Goal: Check status: Check status

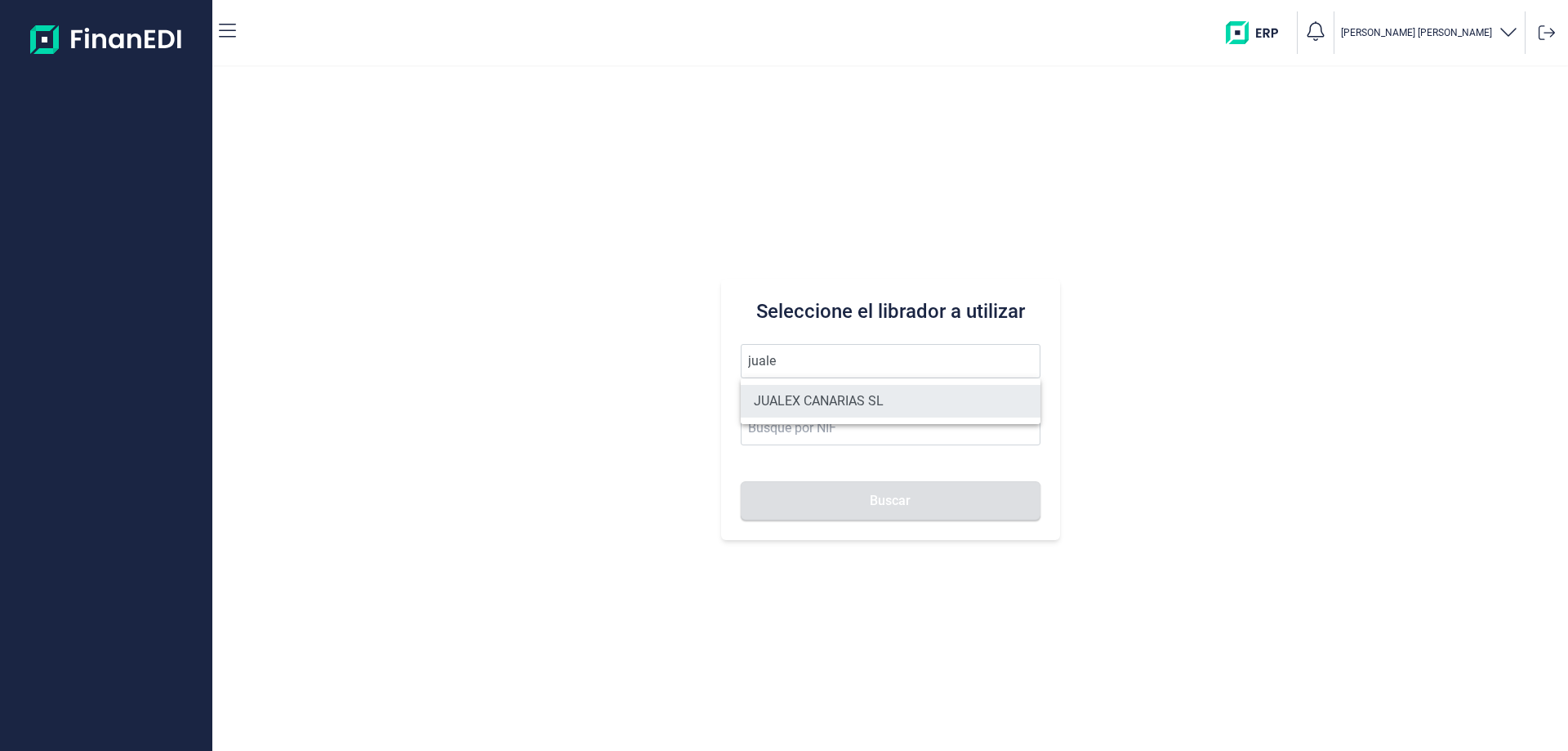
click at [811, 394] on li "JUALEX CANARIAS SL" at bounding box center [890, 401] width 299 height 33
type input "JUALEX CANARIAS SL"
type input "B76526797"
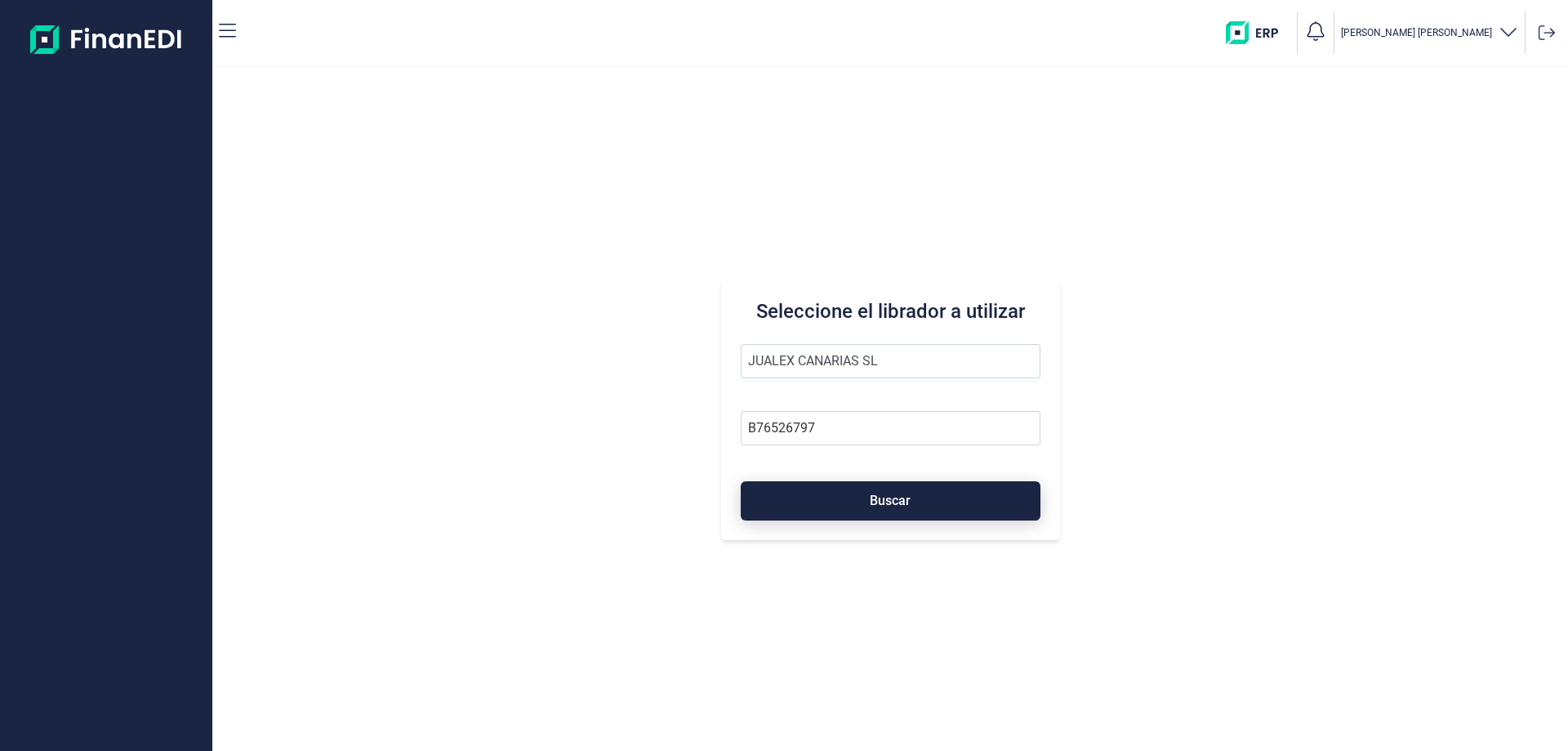
click at [856, 494] on button "Buscar" at bounding box center [890, 501] width 299 height 40
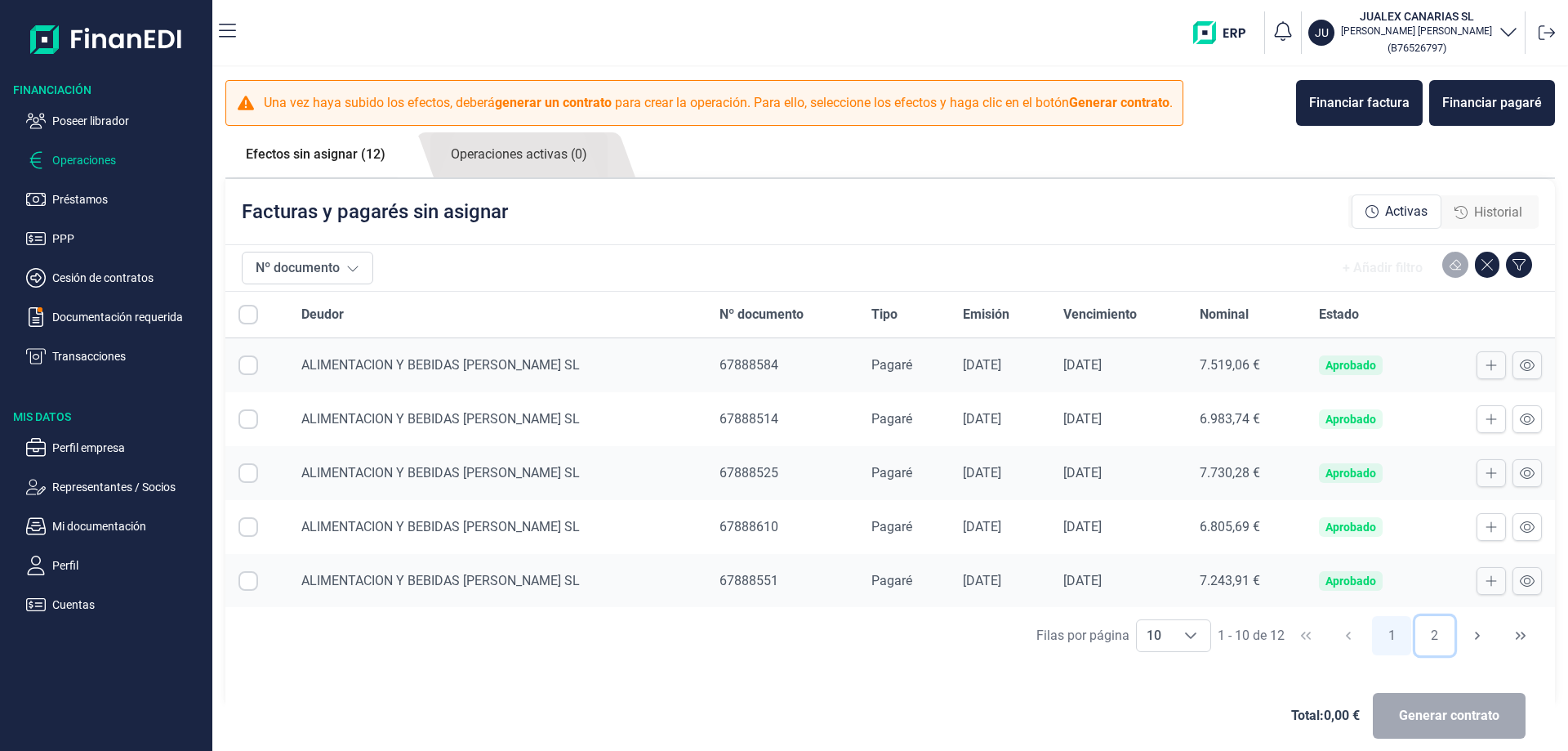
click at [1421, 633] on button "2" at bounding box center [1436, 636] width 40 height 40
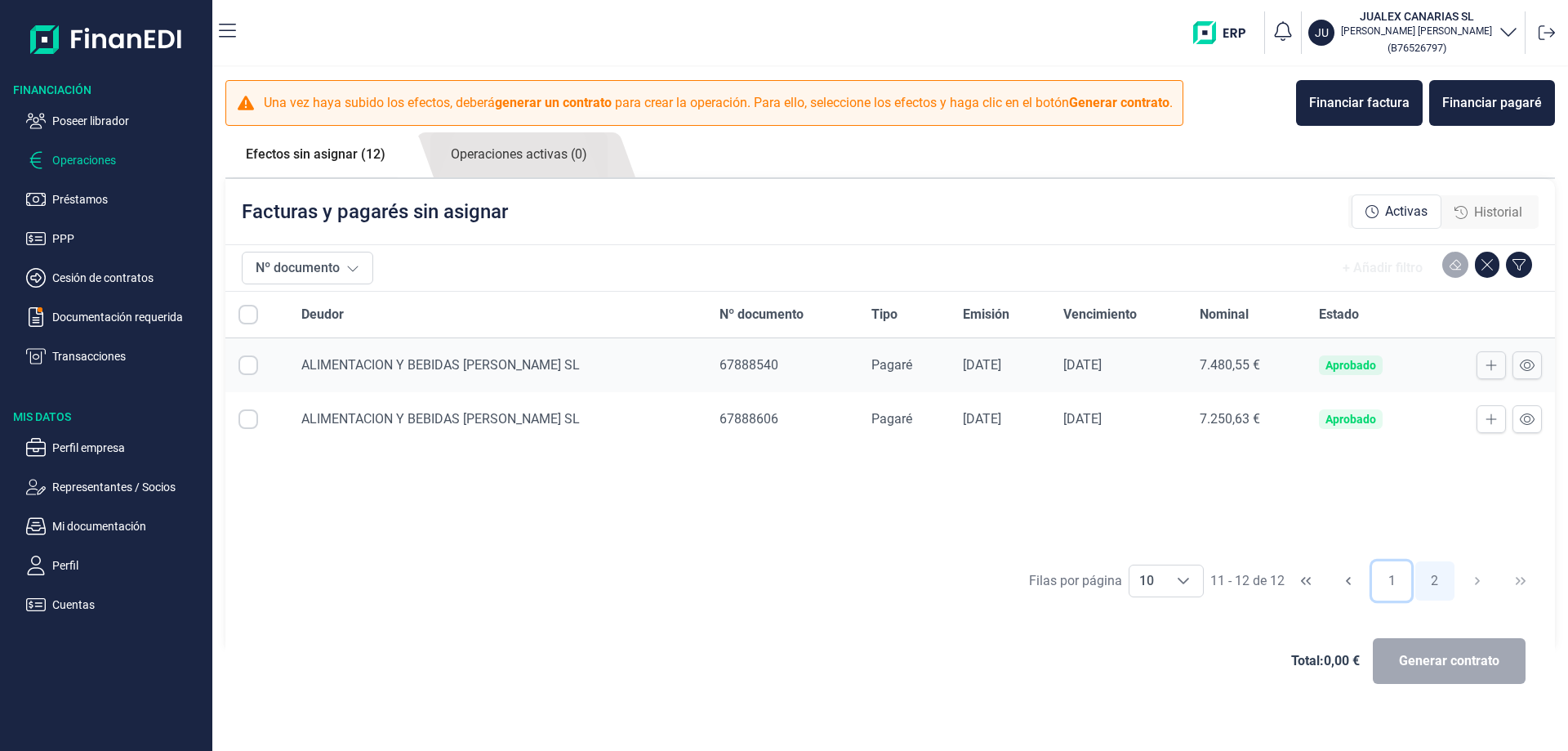
click at [1391, 579] on button "1" at bounding box center [1392, 581] width 40 height 40
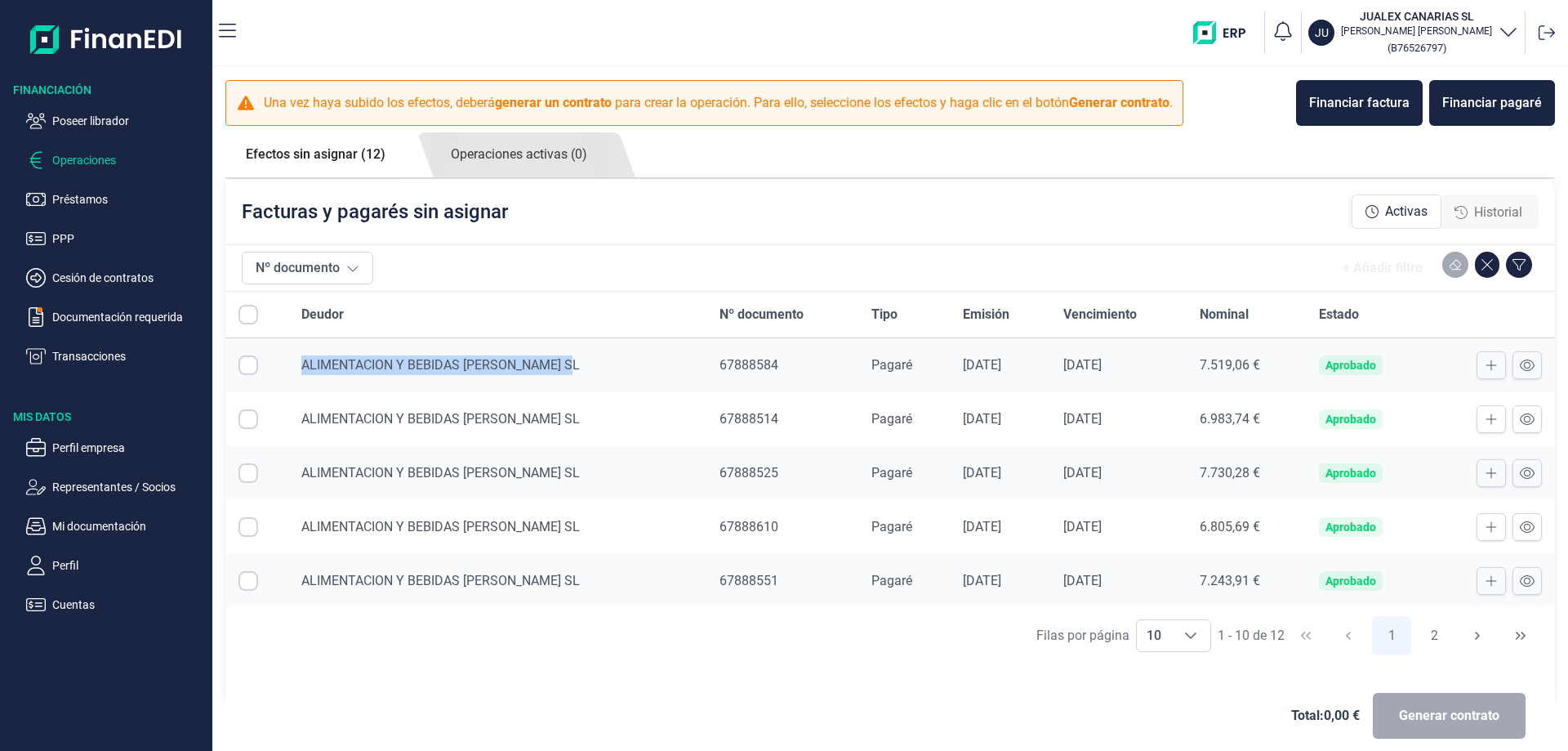
drag, startPoint x: 568, startPoint y: 361, endPoint x: 295, endPoint y: 350, distance: 273.2
click at [295, 350] on td "ALIMENTACION Y BEBIDAS [PERSON_NAME] SL" at bounding box center [497, 366] width 418 height 55
copy span "ALIMENTACION Y BEBIDAS [PERSON_NAME] SL"
click at [1520, 364] on icon at bounding box center [1527, 365] width 15 height 11
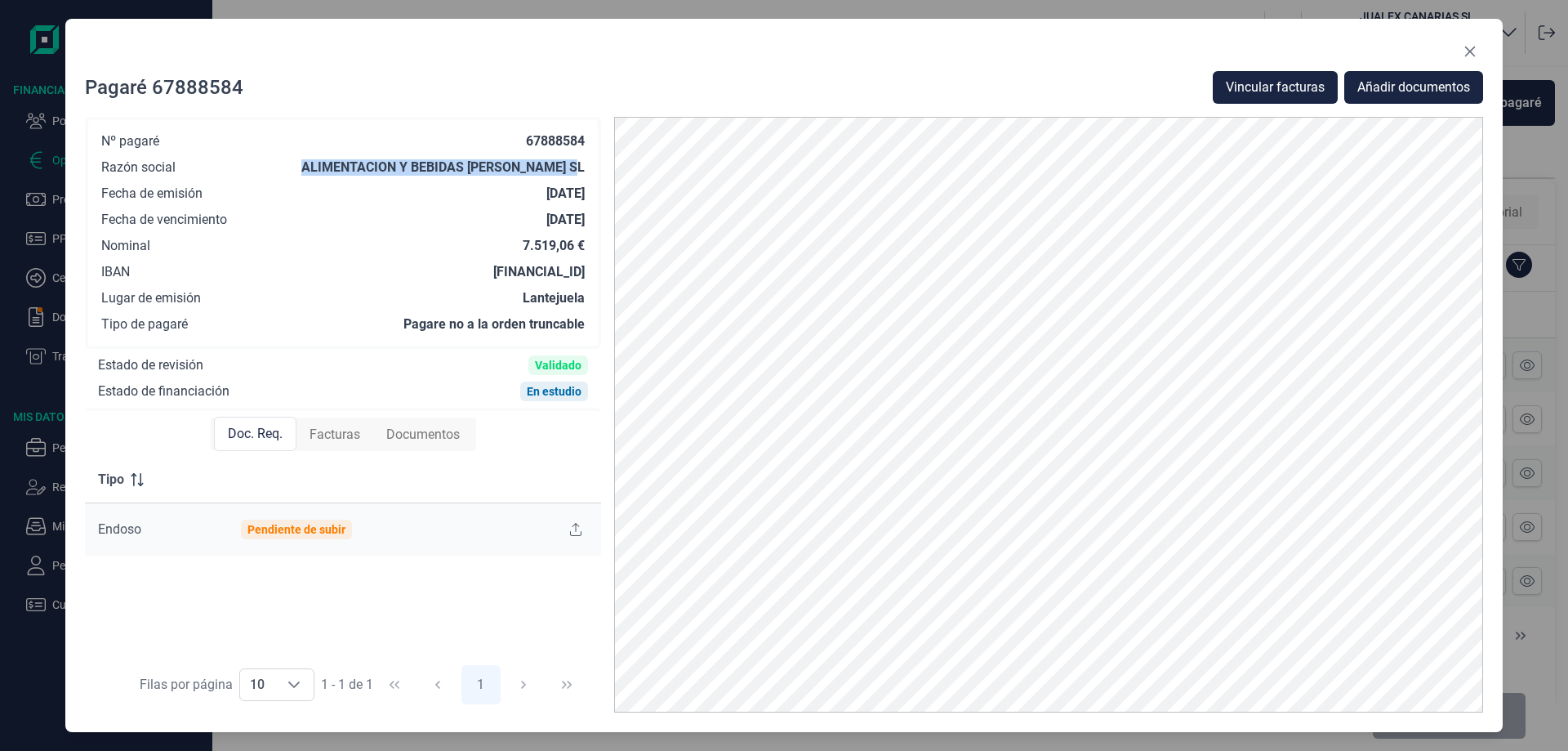
drag, startPoint x: 305, startPoint y: 164, endPoint x: 571, endPoint y: 168, distance: 266.0
click at [585, 172] on div "Nº pagaré 67888584 Razón social ALIMENTACION Y BEBIDAS [PERSON_NAME] SL Fecha d…" at bounding box center [343, 233] width 517 height 232
copy div "ALIMENTACION Y BEBIDAS [PERSON_NAME] SL"
click at [1474, 52] on icon "Close" at bounding box center [1471, 52] width 13 height 13
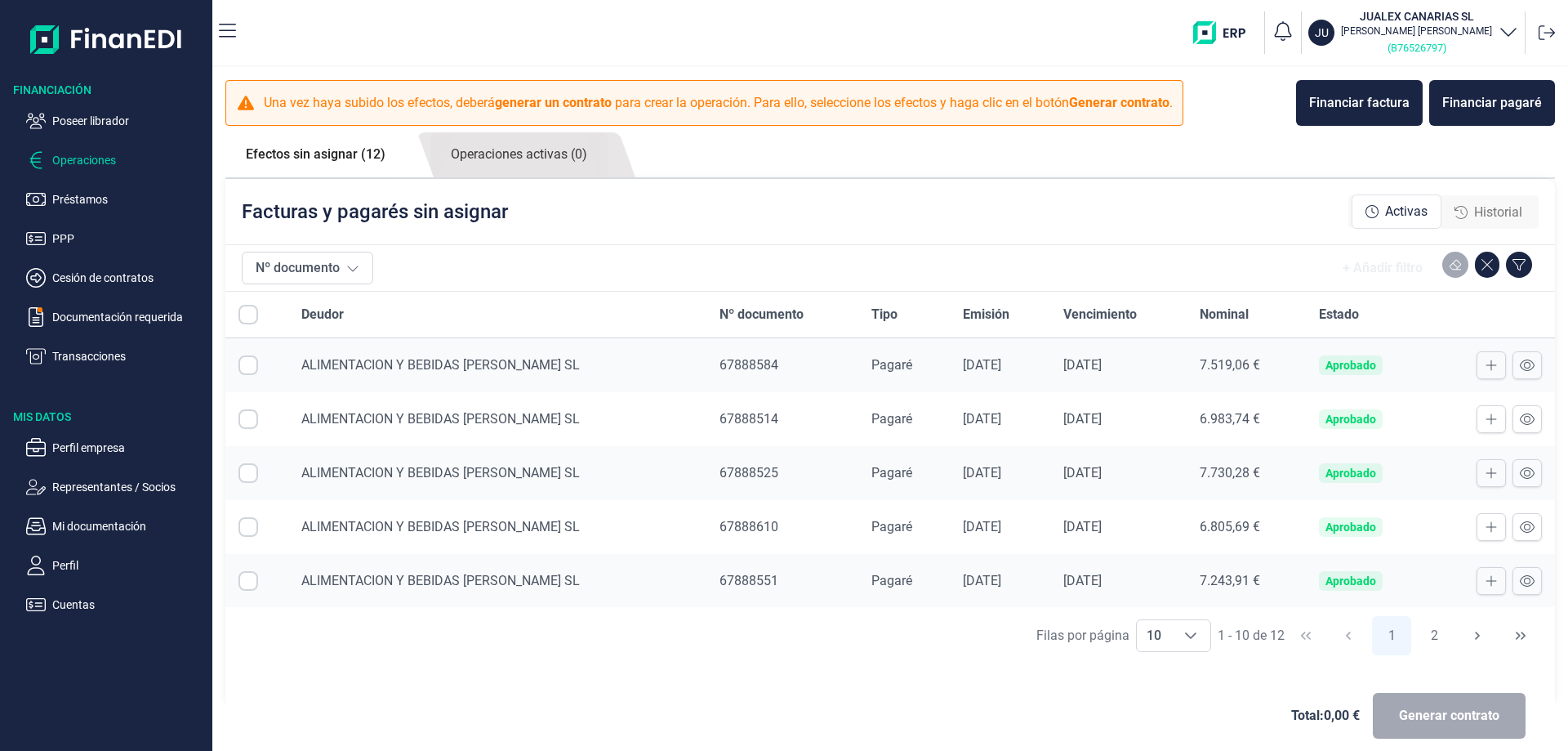
drag, startPoint x: 1456, startPoint y: 46, endPoint x: 1403, endPoint y: 44, distance: 53.0
click at [1403, 44] on small "( B76526797 )" at bounding box center [1417, 47] width 59 height 12
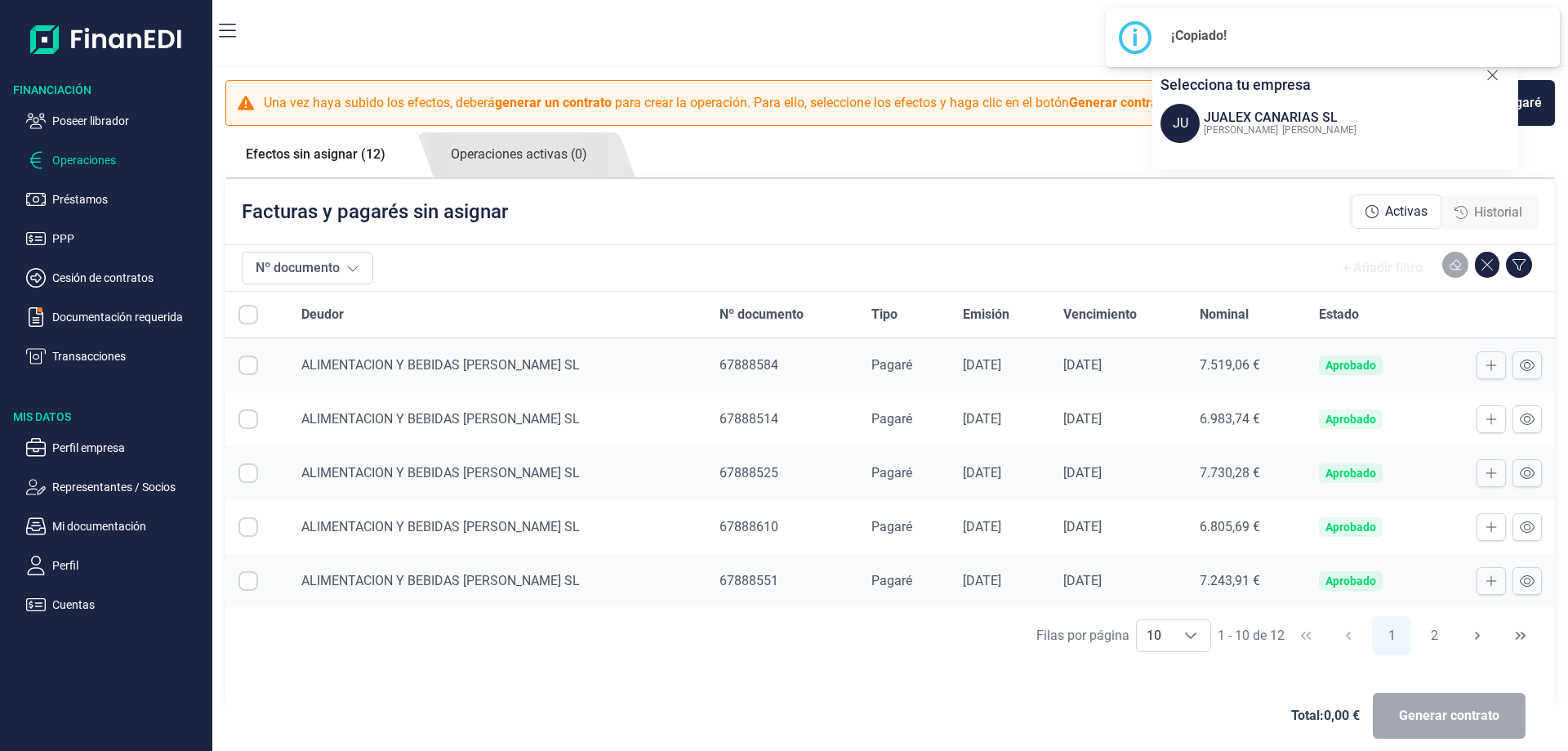
click at [912, 207] on div "Facturas y pagarés sin asignar Activas Historial" at bounding box center [891, 211] width 1330 height 65
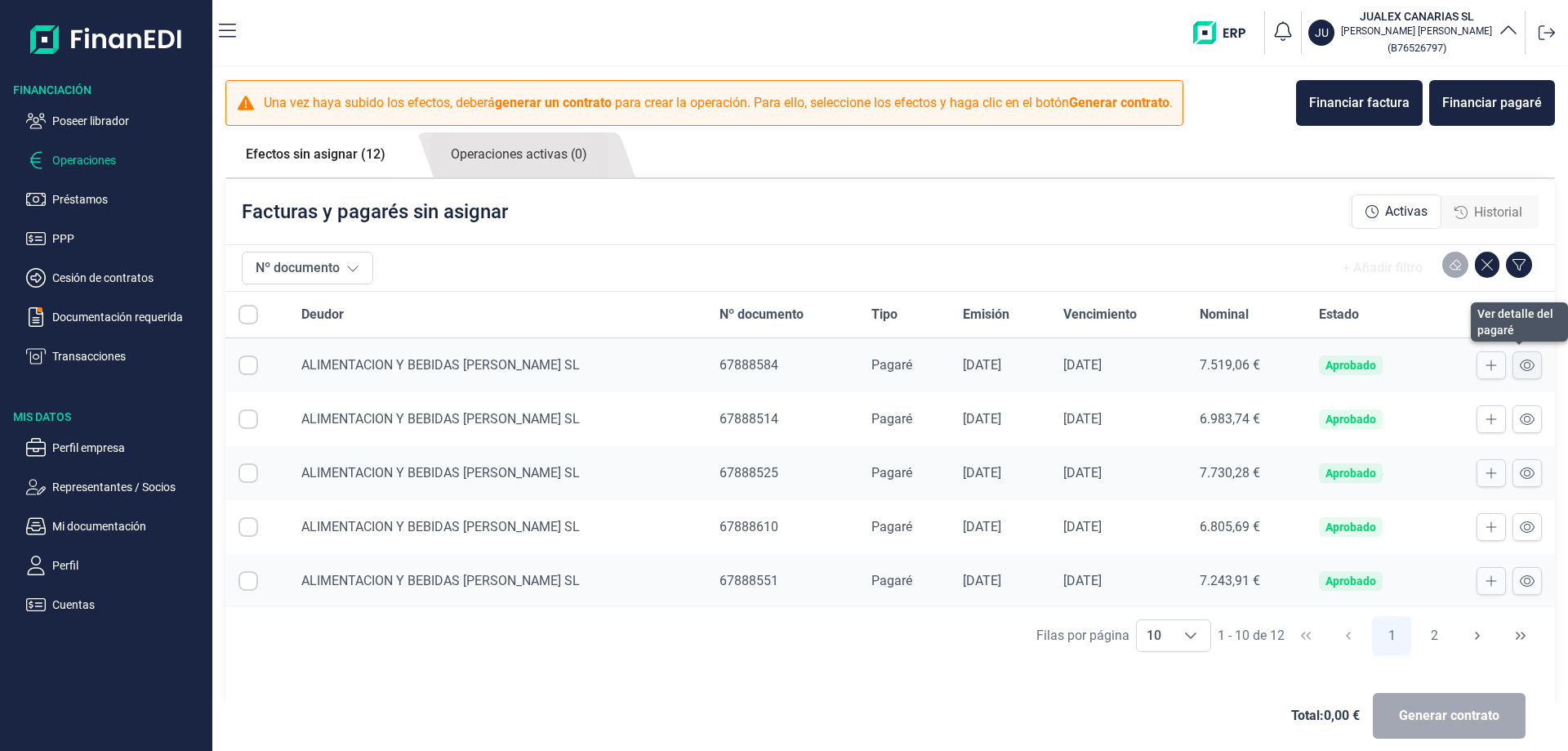
click at [1520, 362] on icon at bounding box center [1527, 366] width 15 height 13
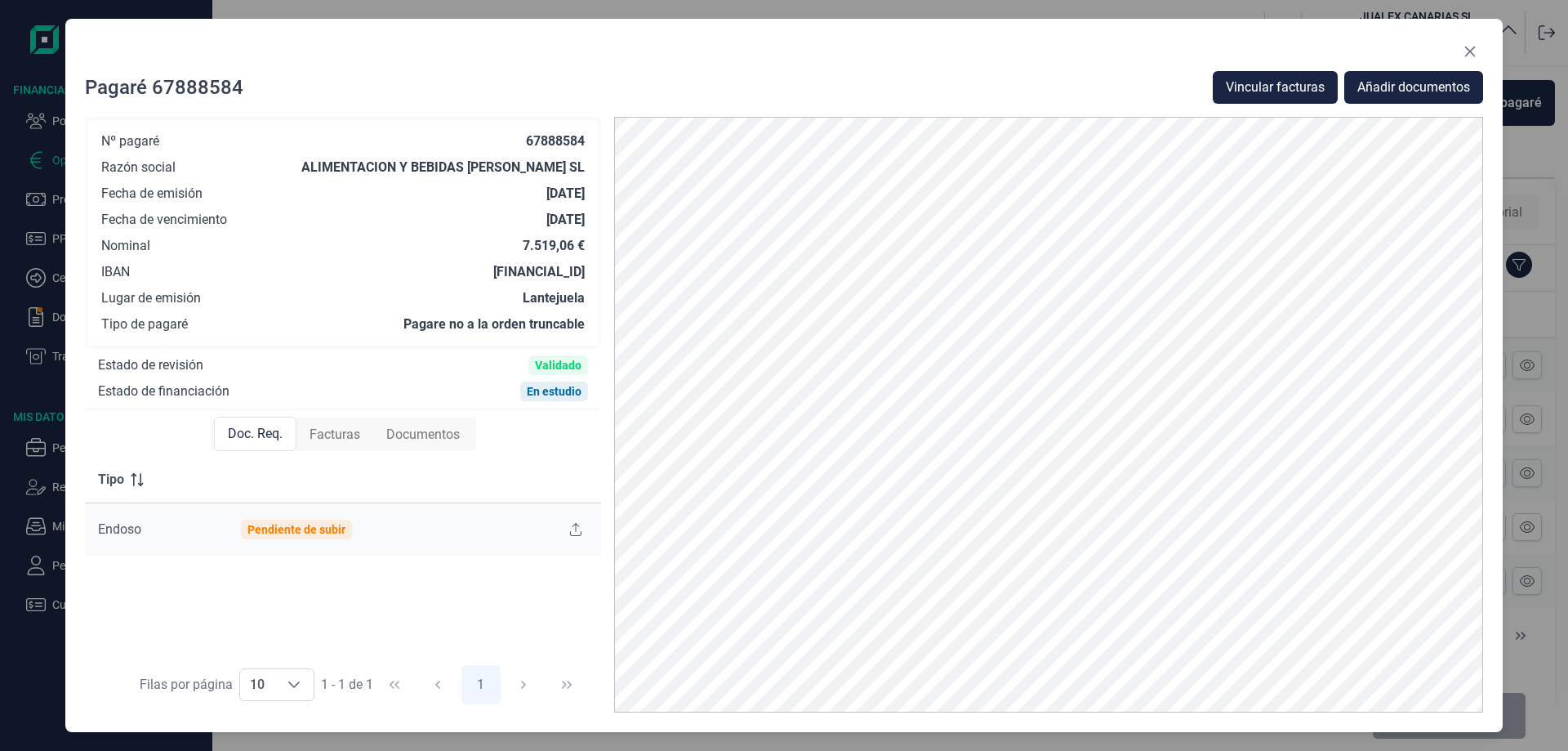
click at [339, 434] on span "Facturas" at bounding box center [335, 435] width 51 height 20
click at [411, 435] on span "Documentos" at bounding box center [423, 435] width 74 height 20
click at [270, 433] on span "Doc. Req." at bounding box center [254, 435] width 55 height 20
click at [1474, 50] on icon "Close" at bounding box center [1471, 52] width 13 height 13
